Goal: Find specific page/section: Find specific page/section

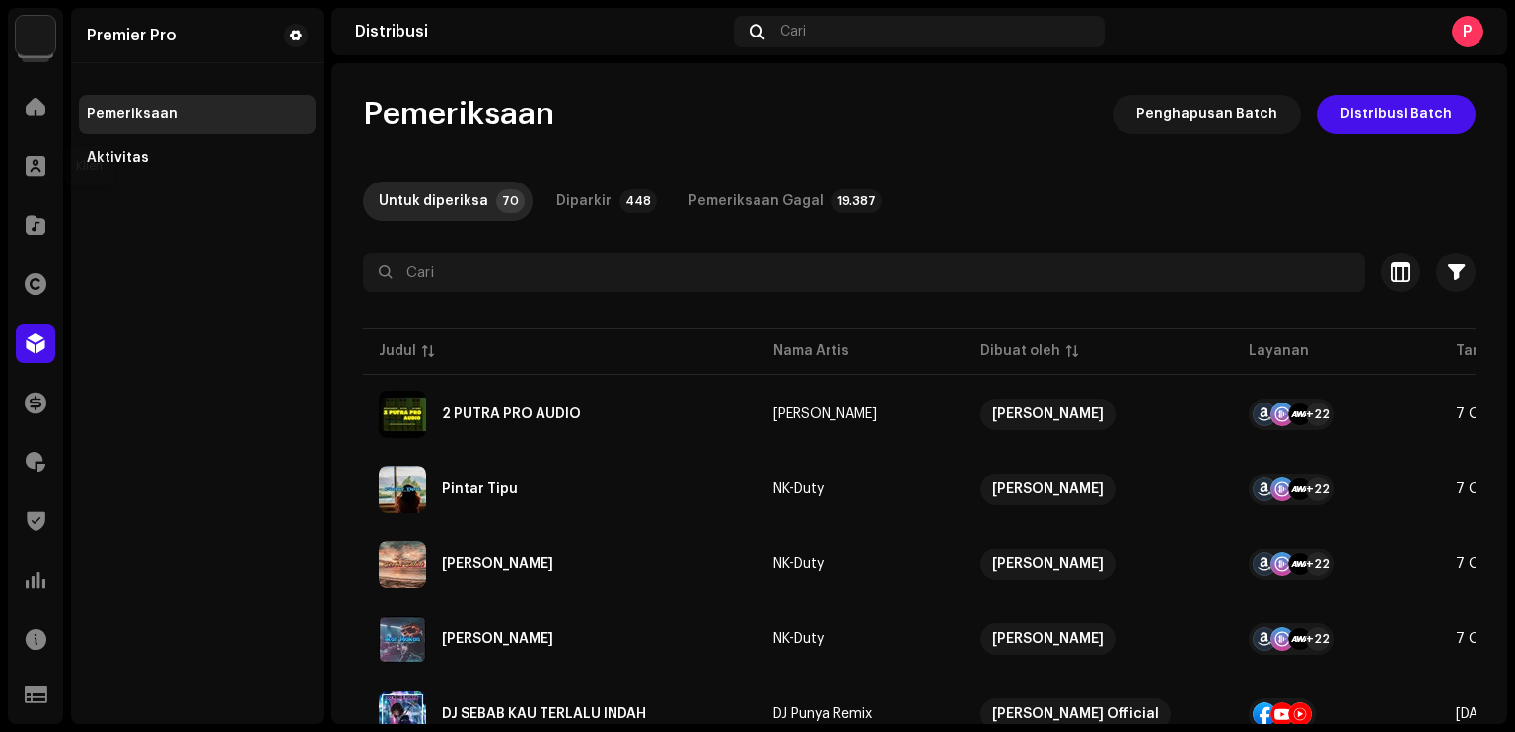
click at [32, 166] on span at bounding box center [36, 166] width 20 height 16
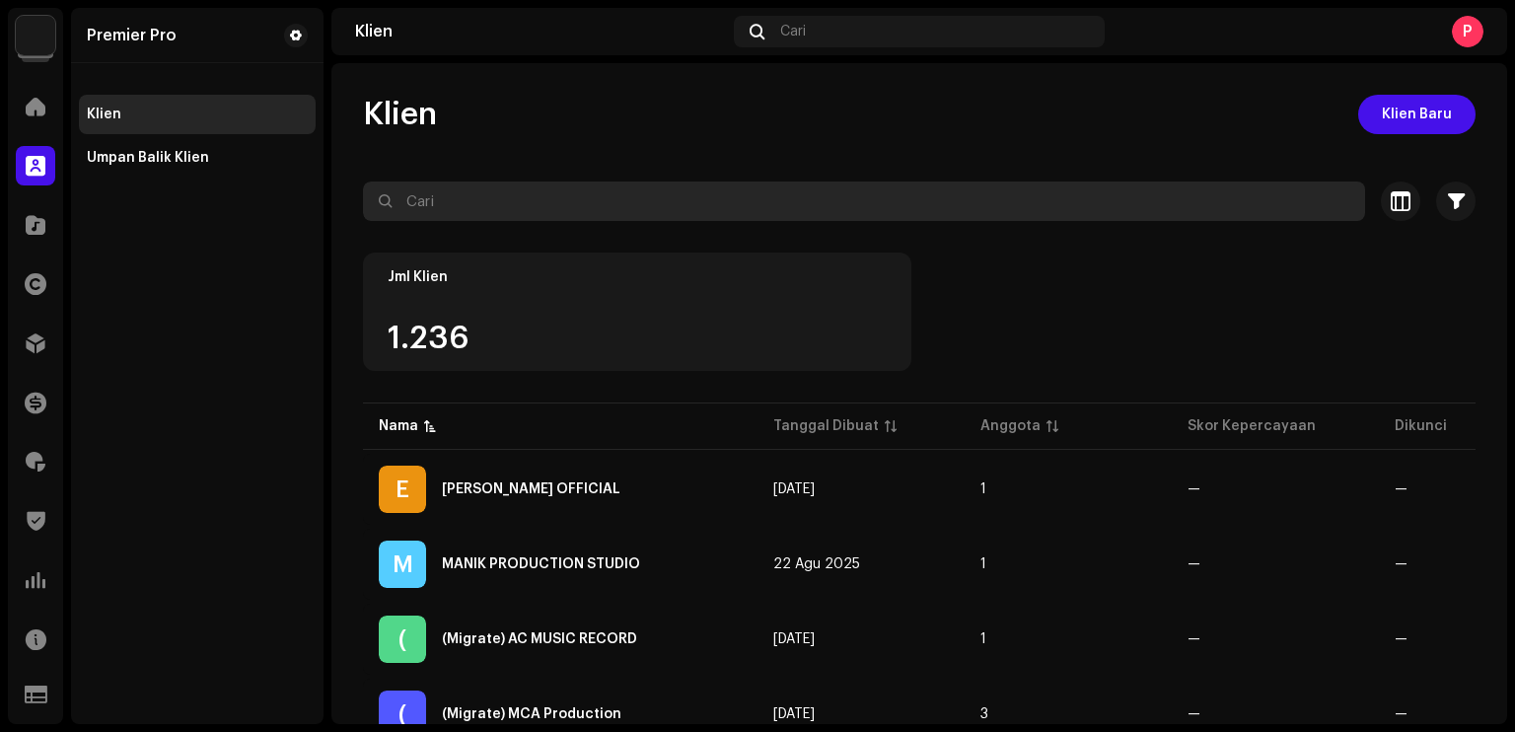
click at [467, 216] on input "text" at bounding box center [864, 200] width 1002 height 39
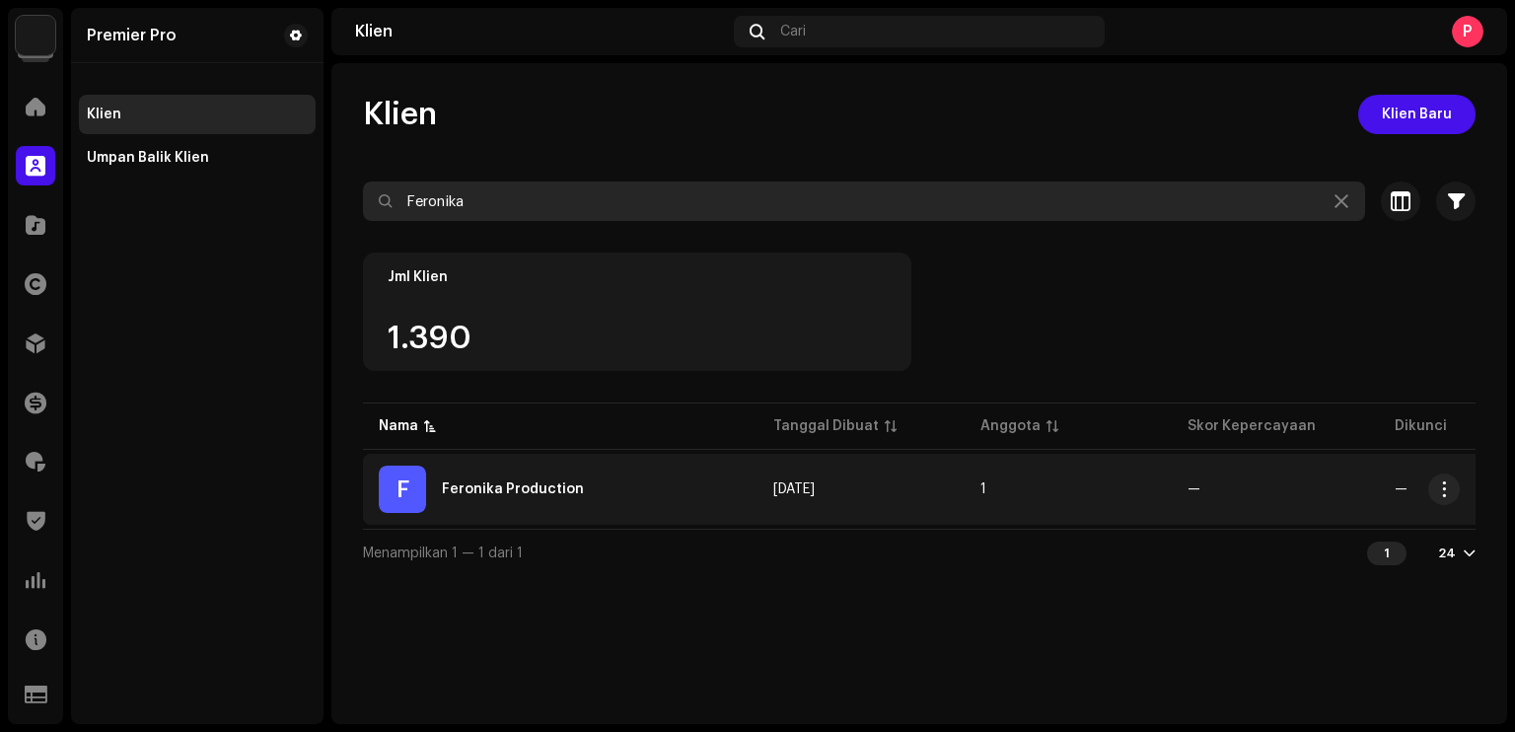
type input "Feronika"
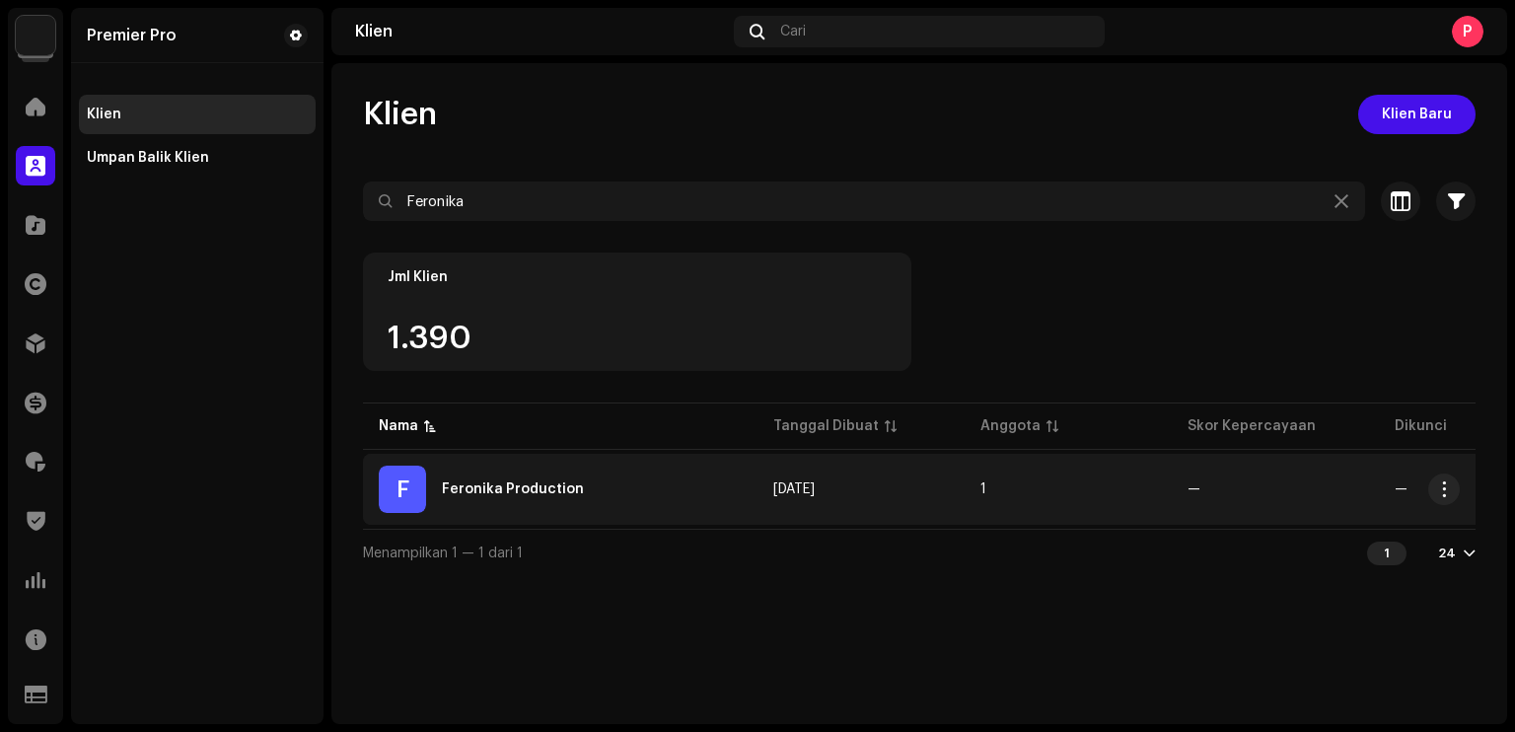
click at [573, 496] on div "F Feronika Production" at bounding box center [560, 489] width 363 height 47
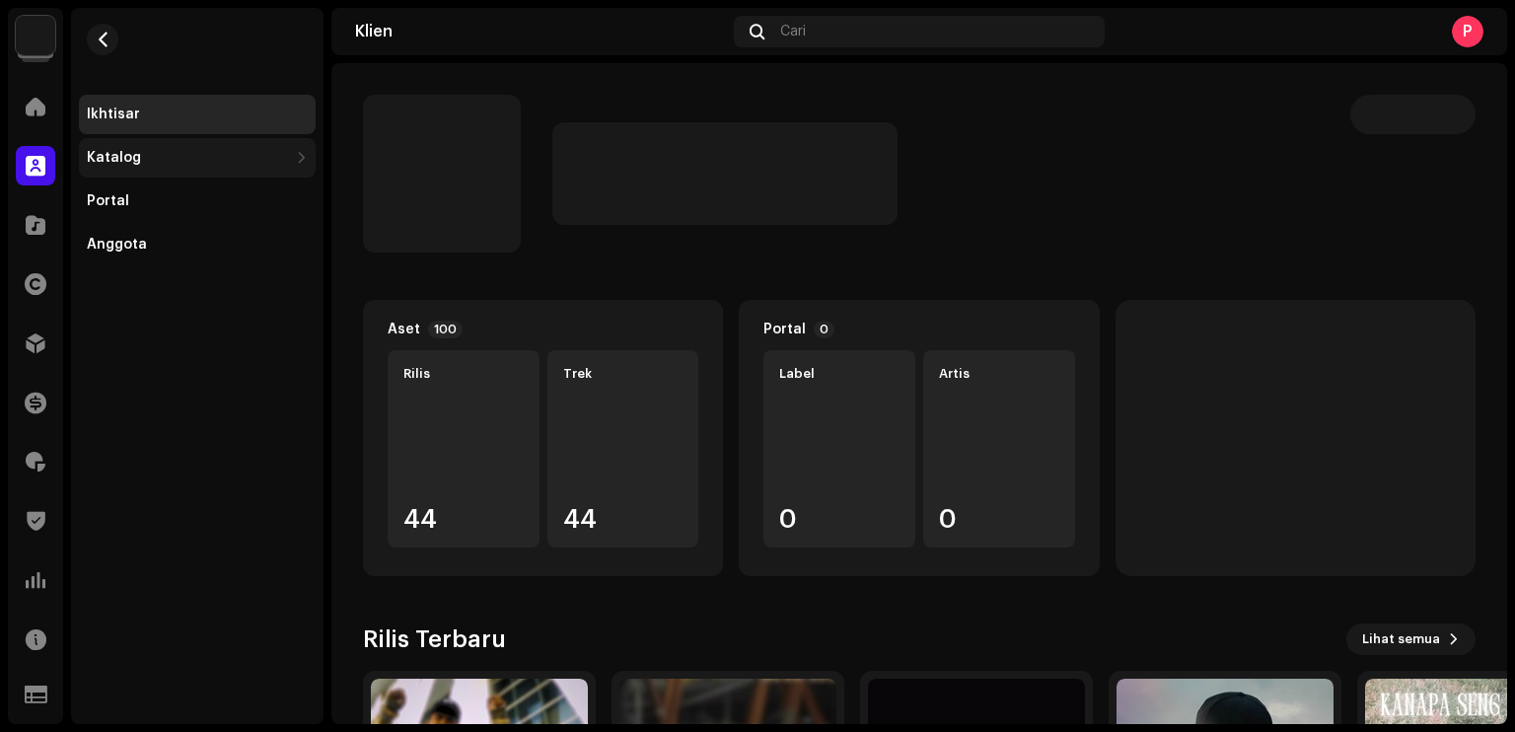
click at [198, 164] on div "Katalog" at bounding box center [187, 158] width 201 height 16
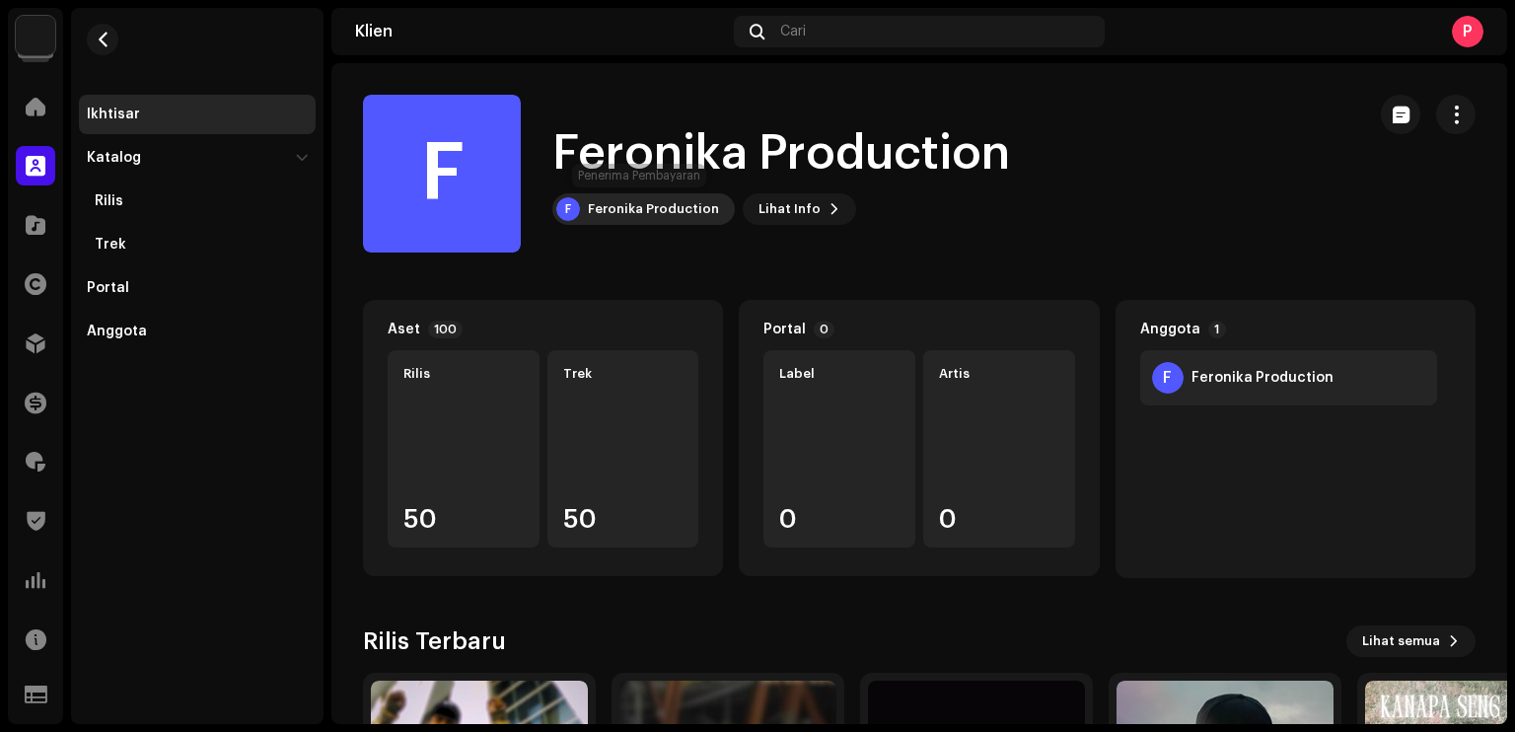
click at [637, 202] on div "Feronika Production" at bounding box center [653, 209] width 131 height 16
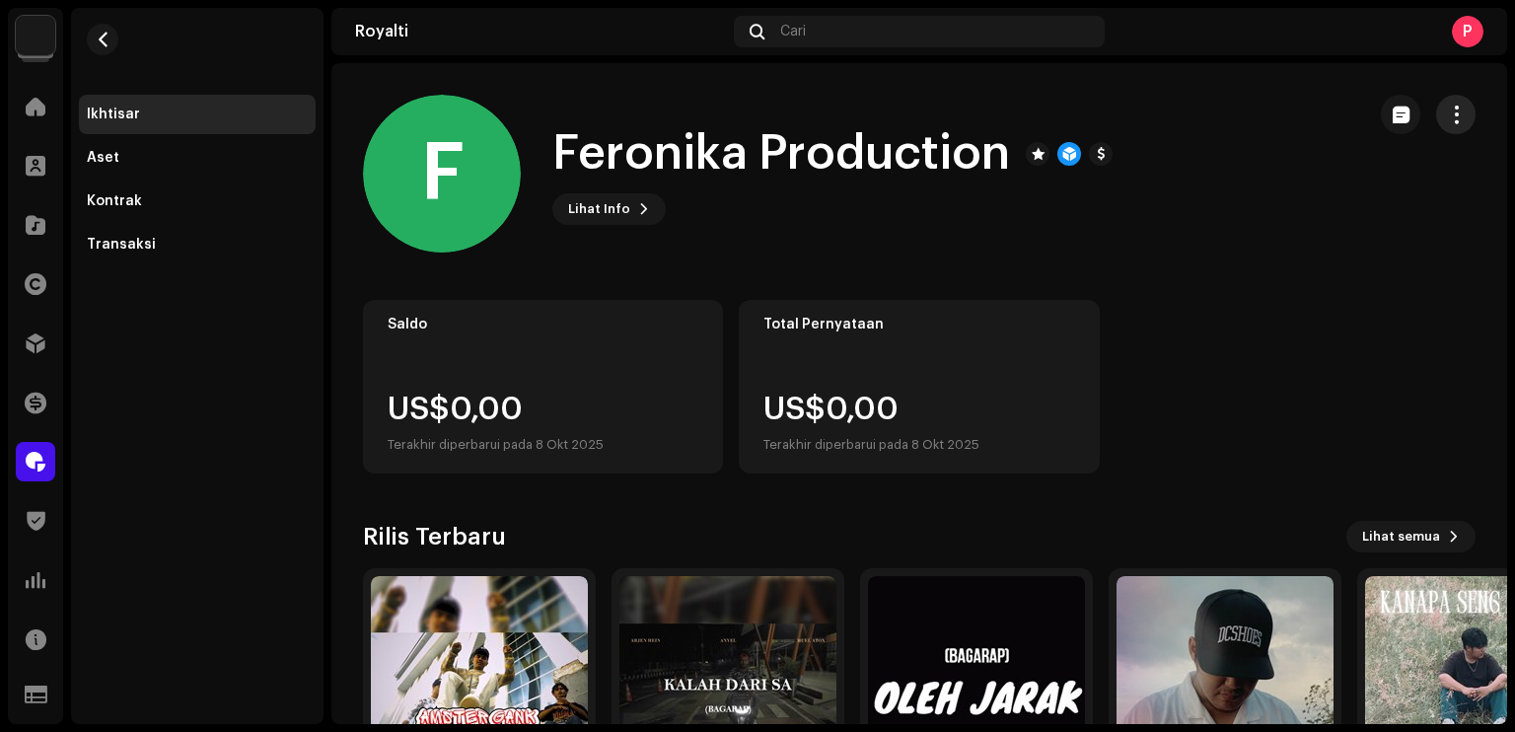
click at [1447, 118] on span "button" at bounding box center [1456, 115] width 19 height 16
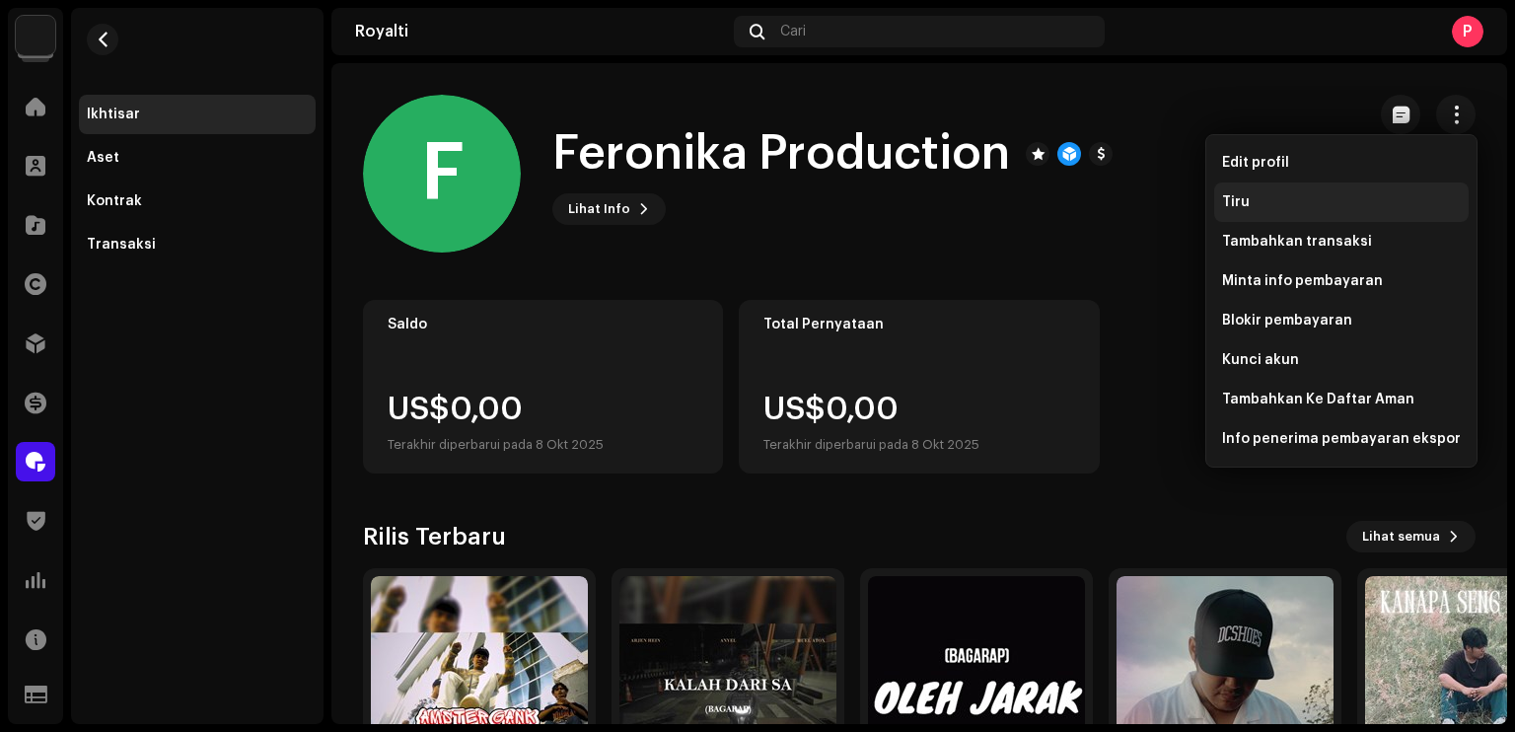
click at [1320, 188] on div "Tiru" at bounding box center [1341, 201] width 254 height 39
